Goal: Find specific page/section: Find specific page/section

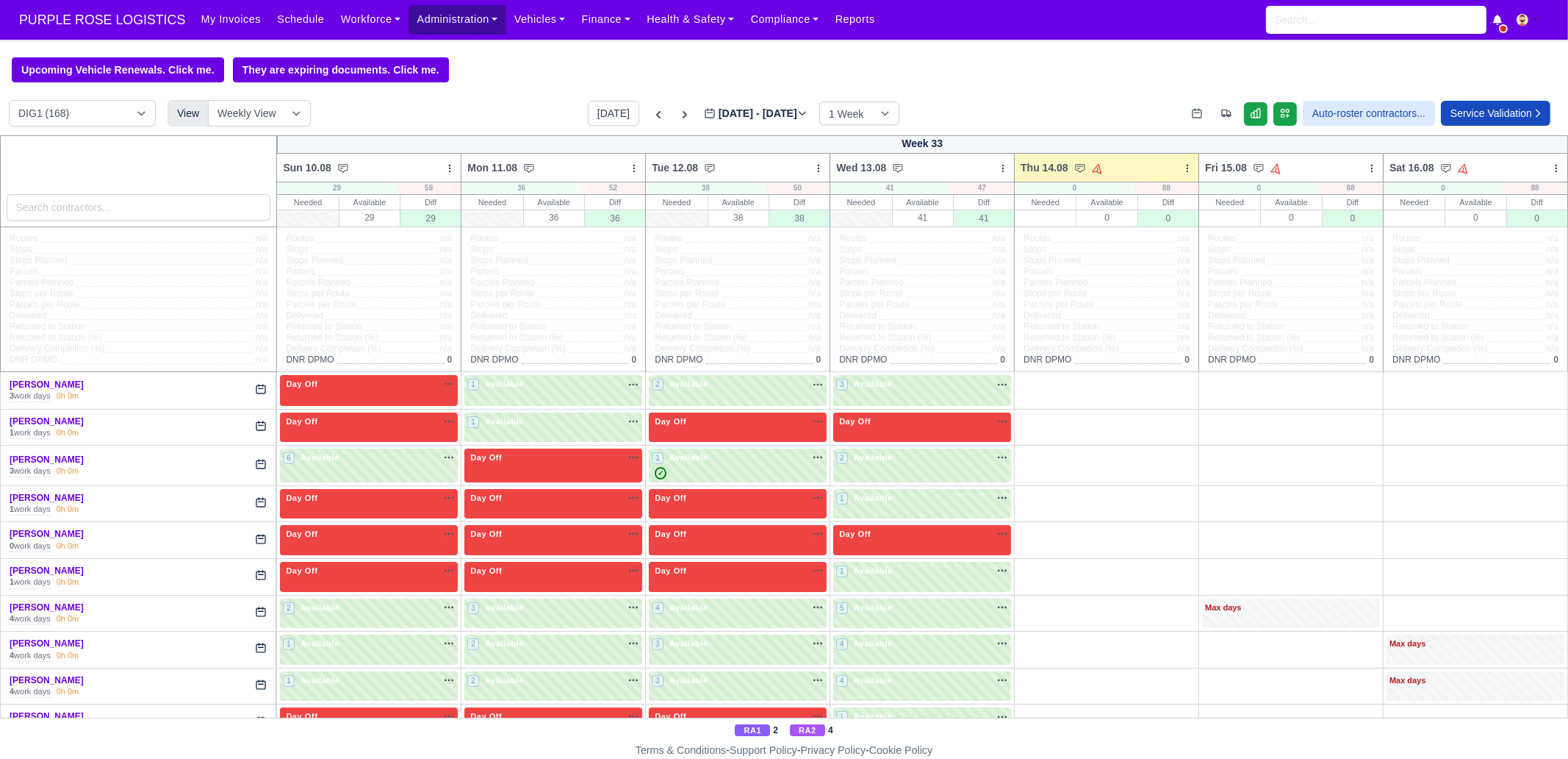
click at [432, 27] on link "Administration" at bounding box center [457, 20] width 97 height 29
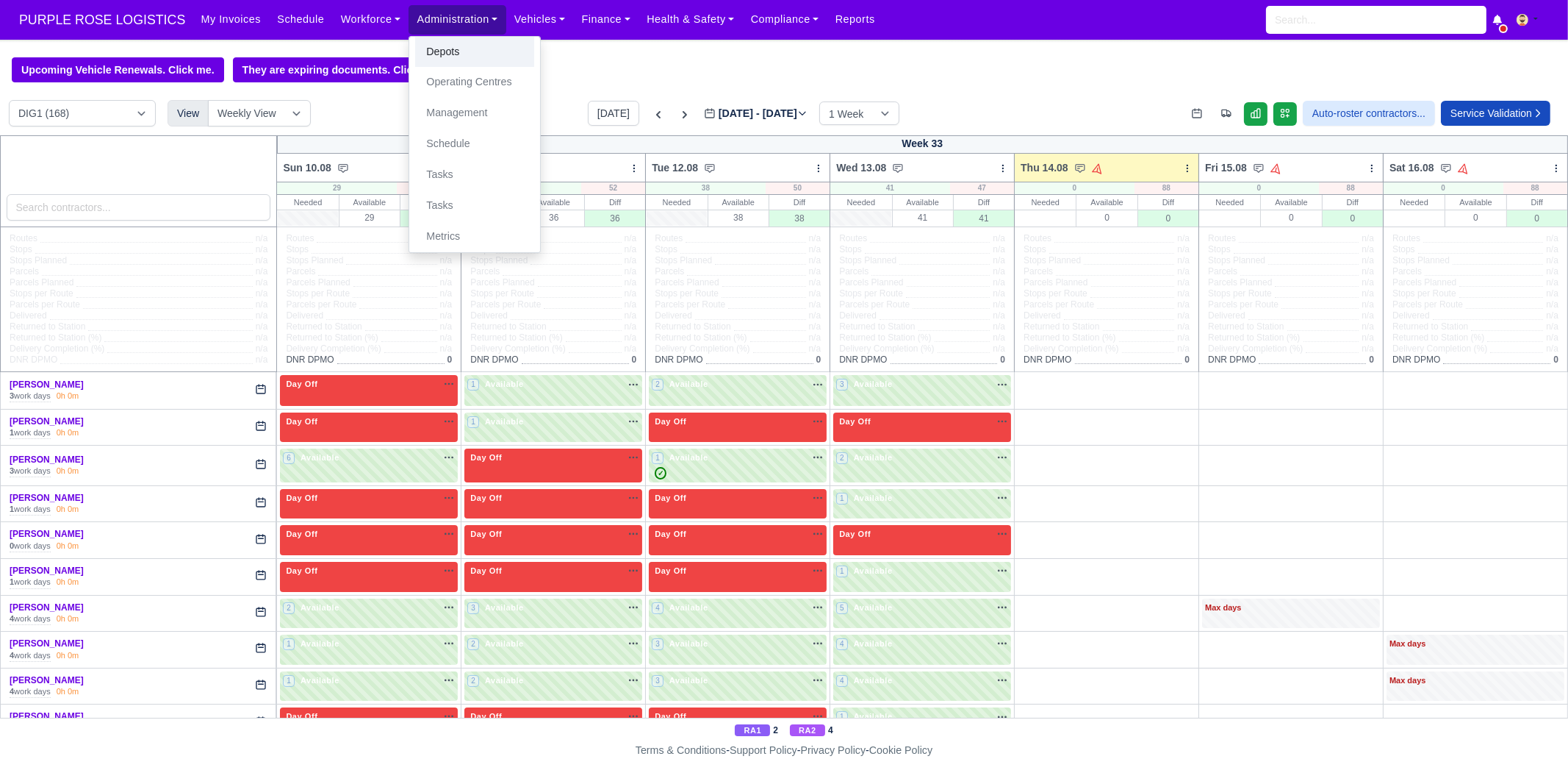
click at [419, 47] on link "Depots" at bounding box center [474, 52] width 119 height 31
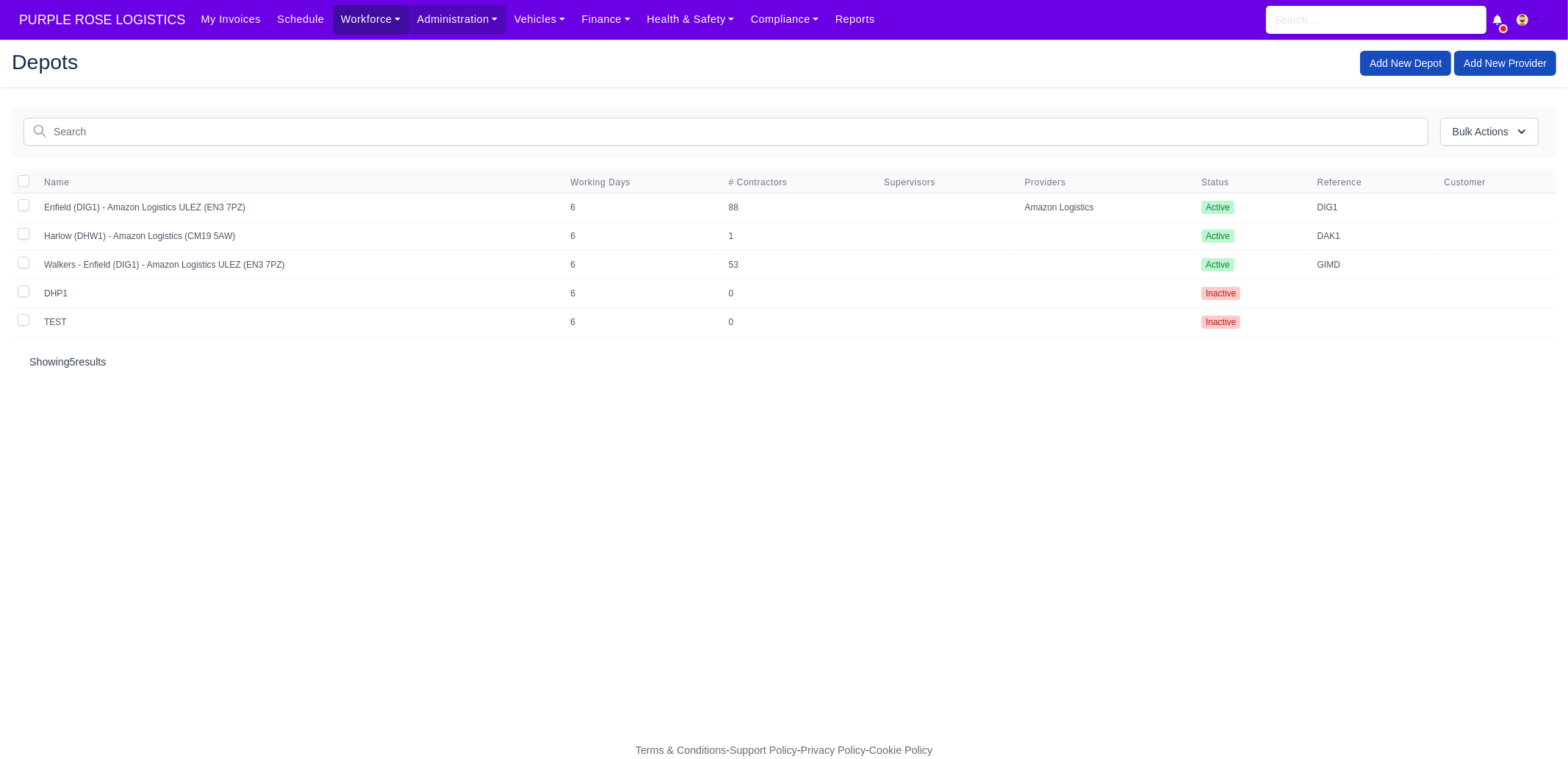
click at [361, 28] on link "Workforce" at bounding box center [372, 20] width 77 height 29
click at [340, 54] on link "Manpower" at bounding box center [398, 52] width 119 height 31
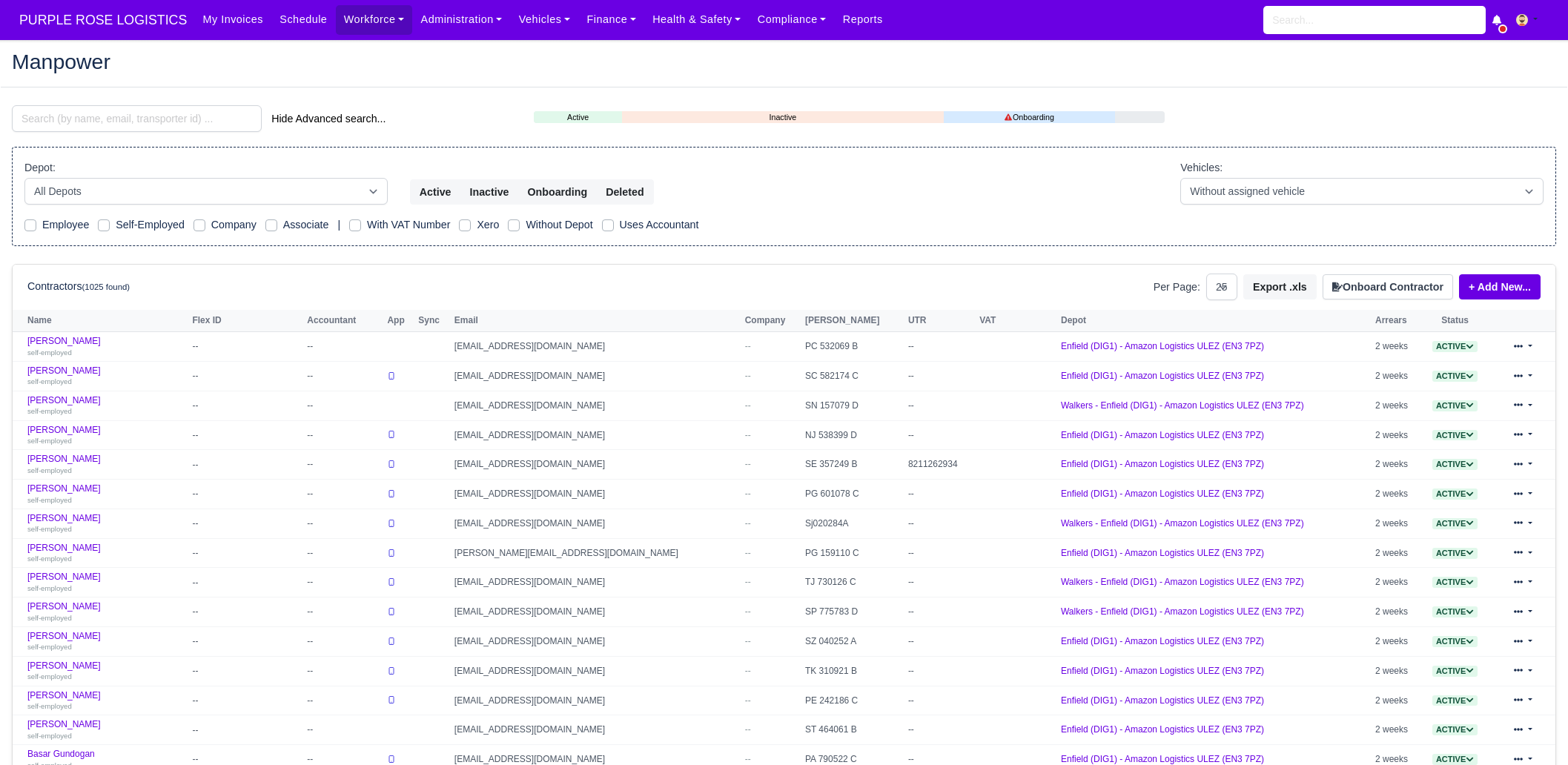
select select "25"
click at [105, 186] on select "All Depots DHP1 Enfield (DIG1) - Amazon Logistics ULEZ (EN3 7PZ) Harlow (DHW1) …" at bounding box center [205, 191] width 363 height 27
click at [94, 119] on input "search" at bounding box center [136, 119] width 250 height 27
type input "glen"
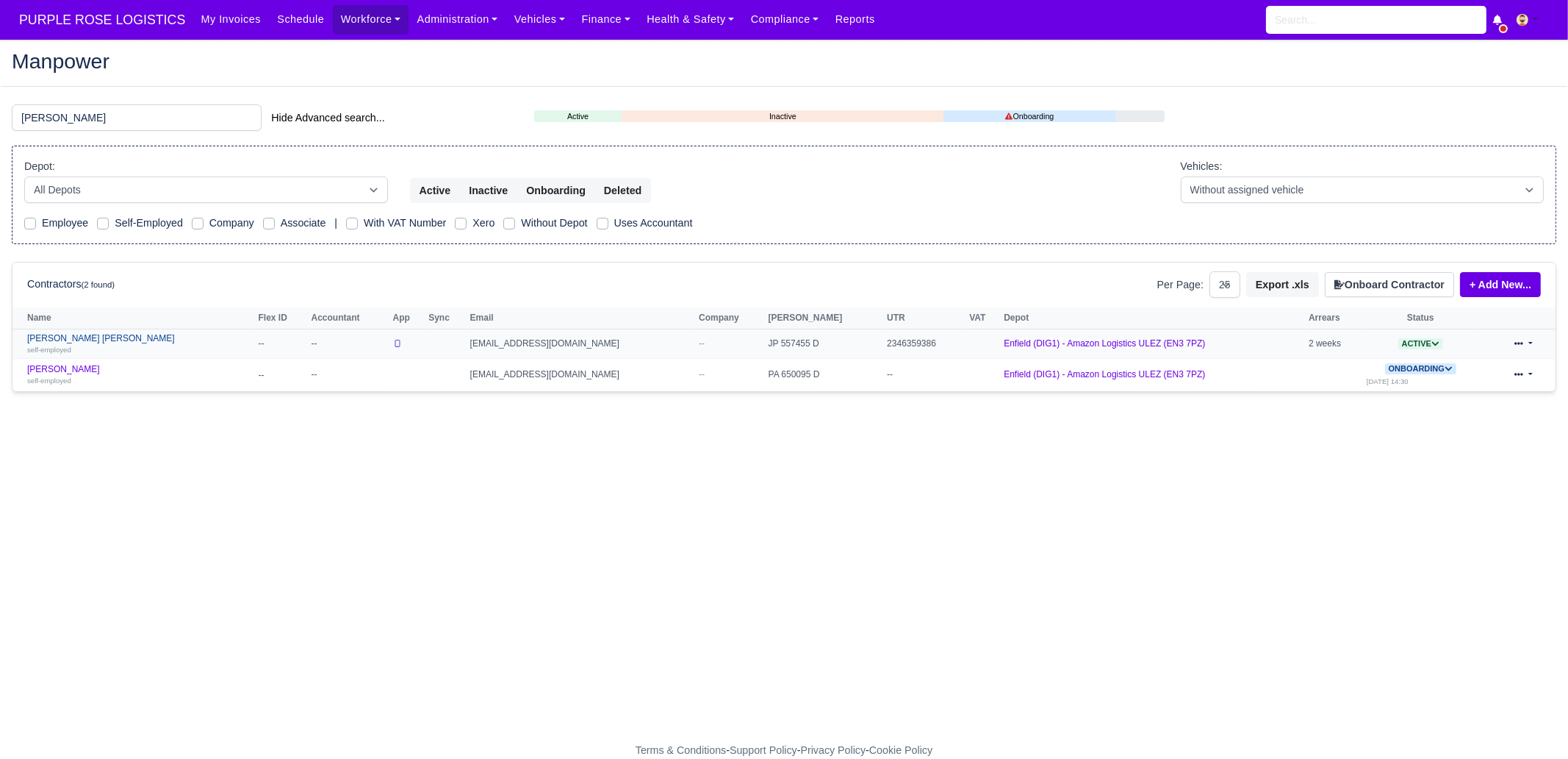
drag, startPoint x: 99, startPoint y: 340, endPoint x: 110, endPoint y: 338, distance: 11.2
click at [101, 340] on link "Glen Michael O Connor self-employed" at bounding box center [138, 344] width 224 height 21
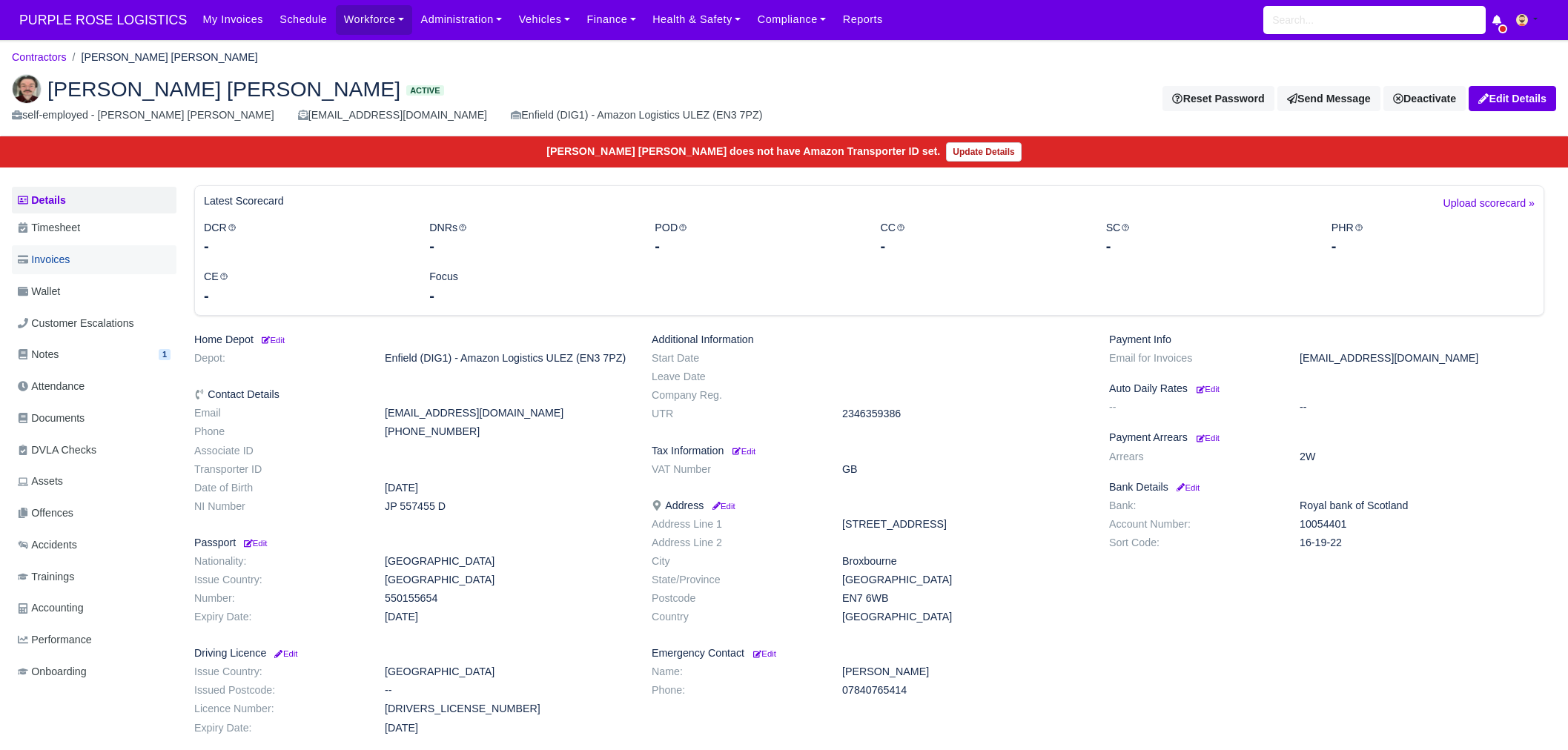
click at [65, 252] on span "Invoices" at bounding box center [44, 260] width 52 height 17
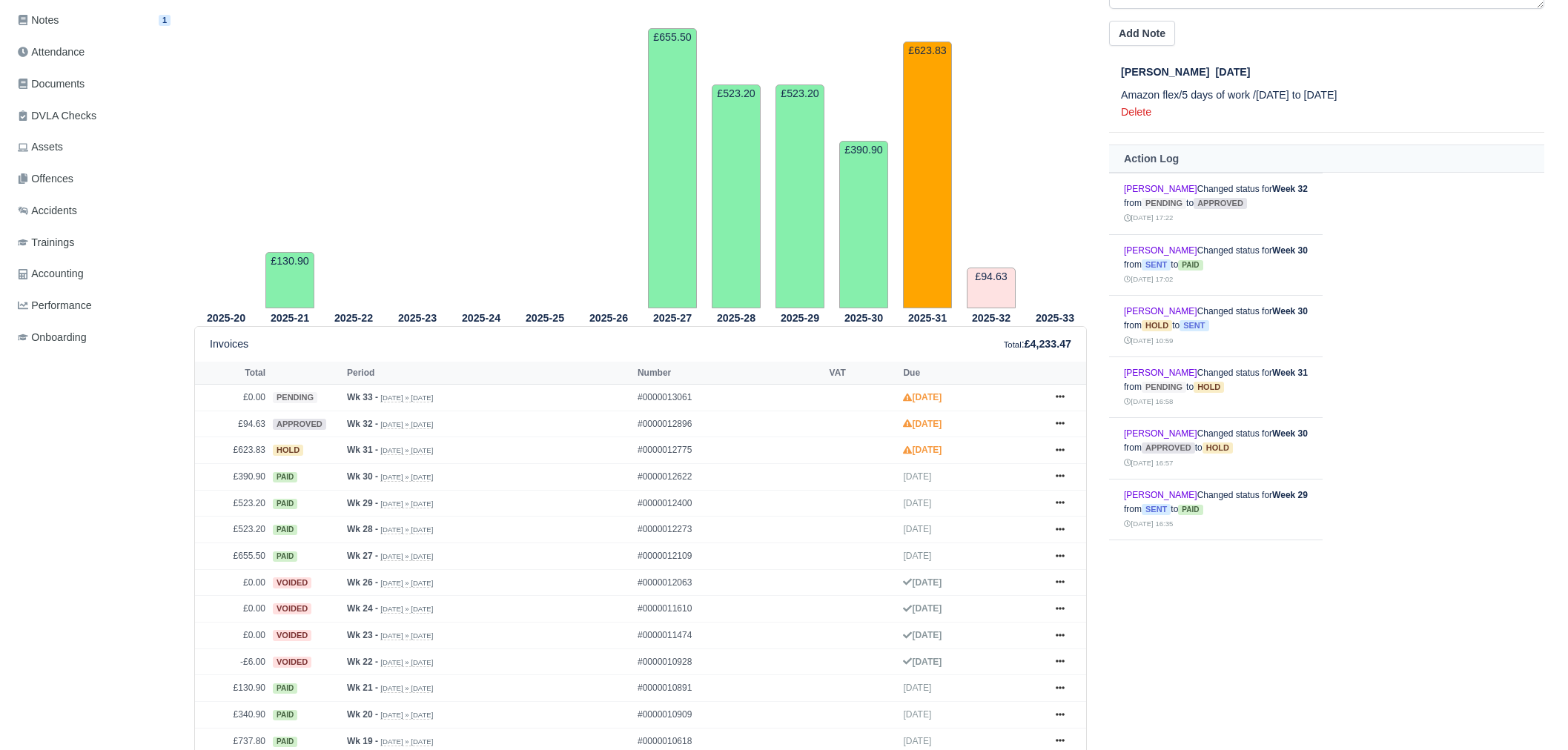
scroll to position [449, 0]
